Goal: Find specific page/section: Find specific page/section

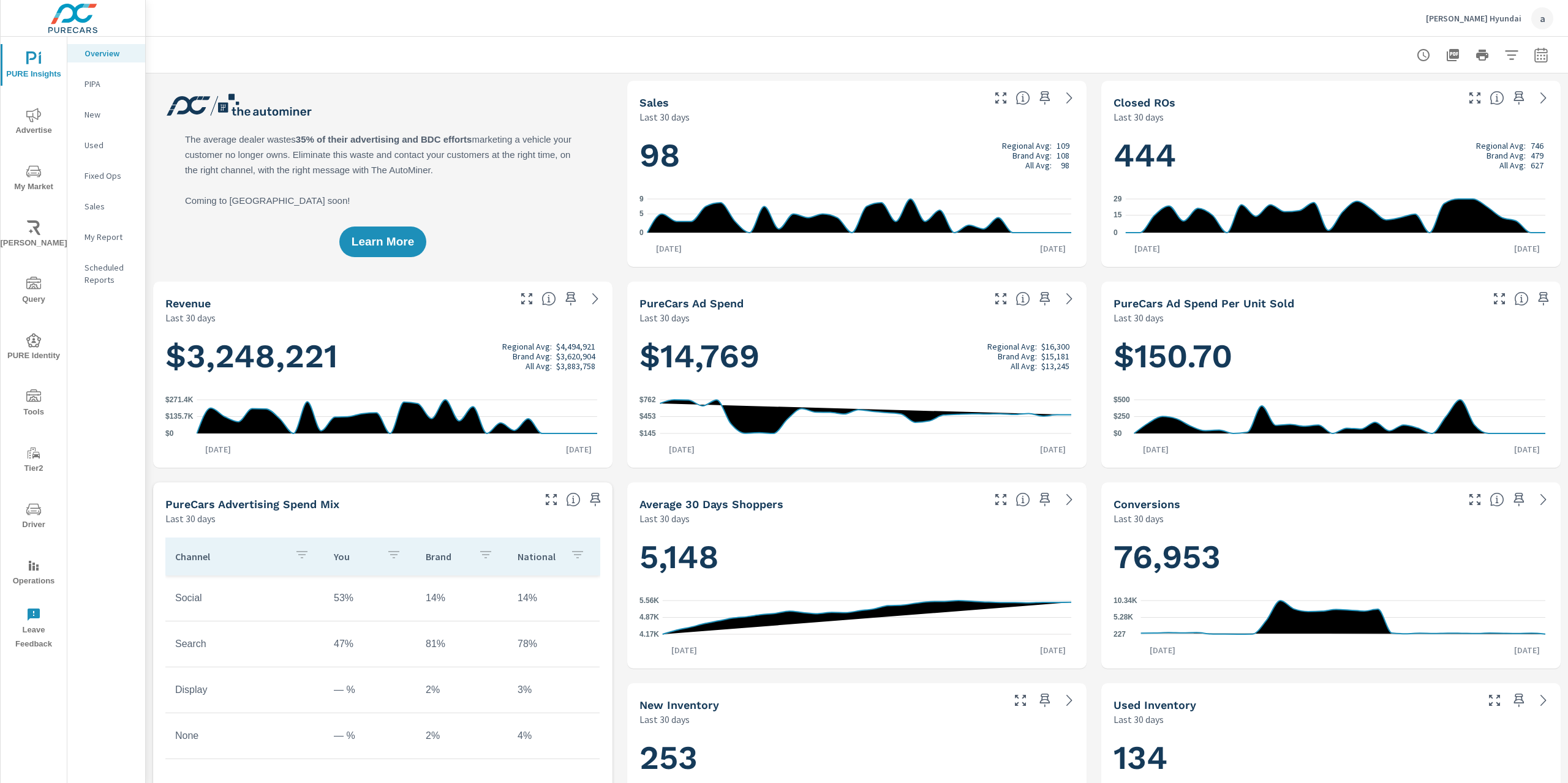
scroll to position [1, 0]
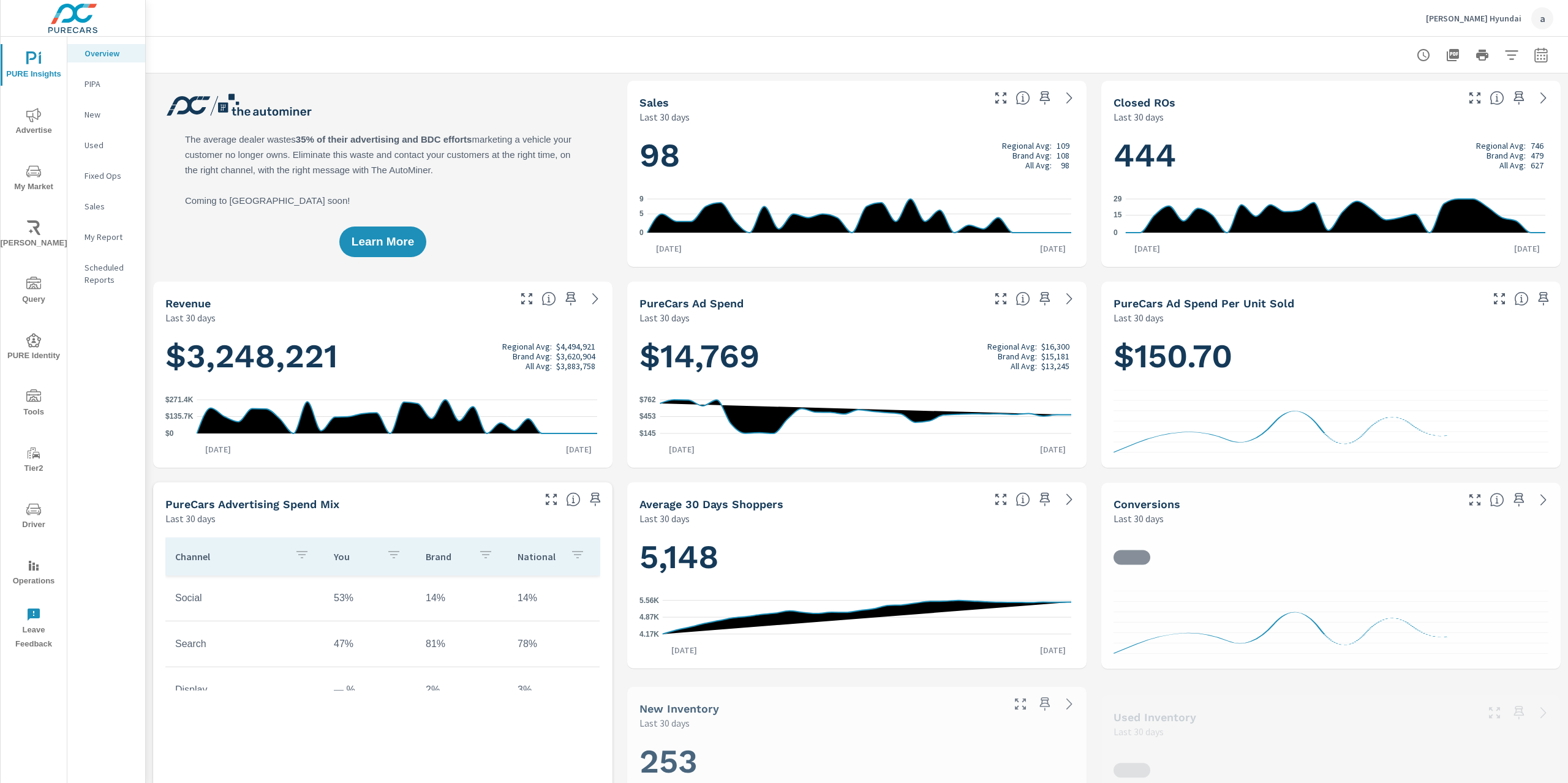
click at [30, 400] on icon "nav menu" at bounding box center [33, 397] width 15 height 15
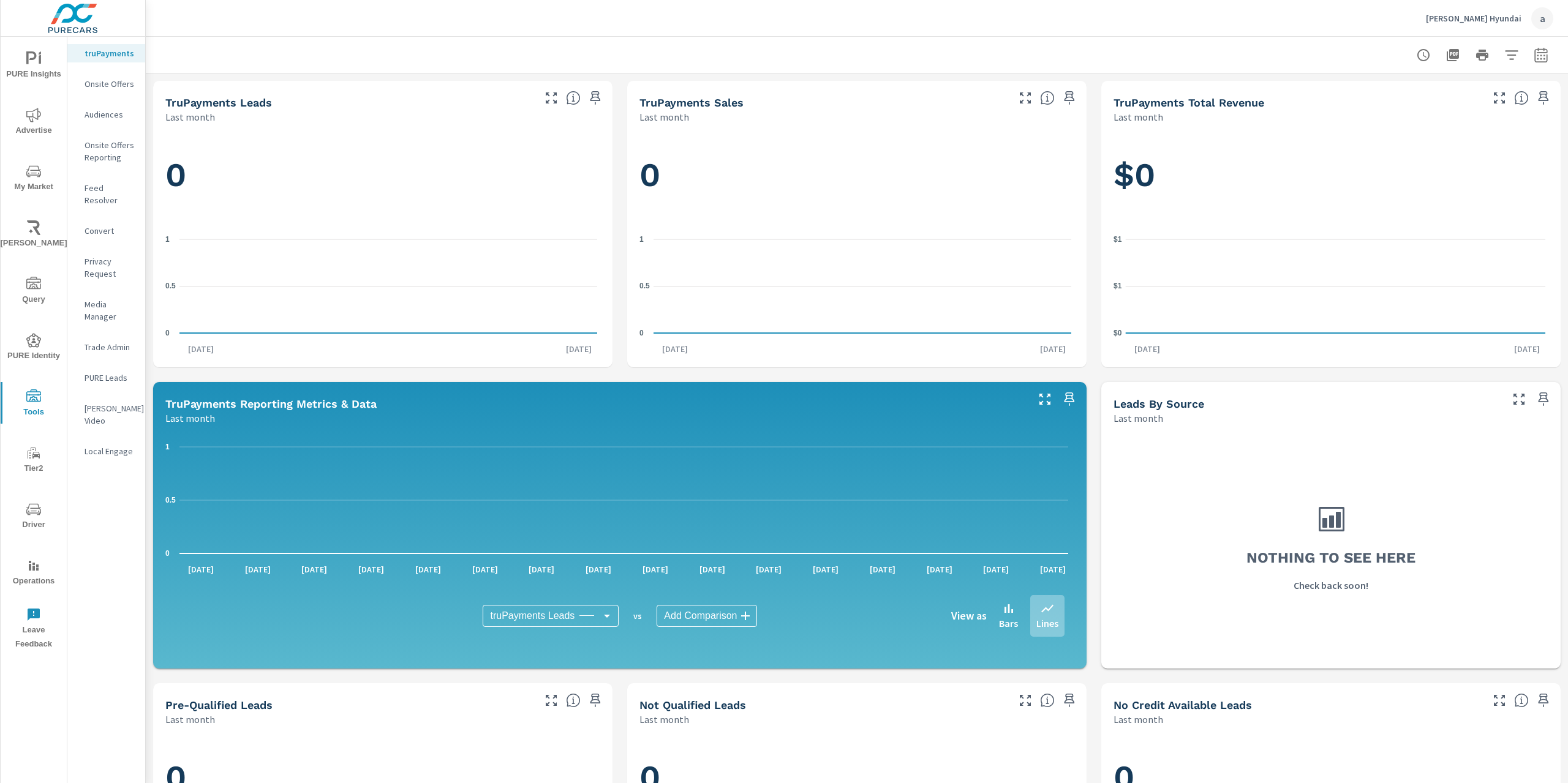
click at [37, 508] on icon "nav menu" at bounding box center [33, 509] width 15 height 12
